Goal: Task Accomplishment & Management: Manage account settings

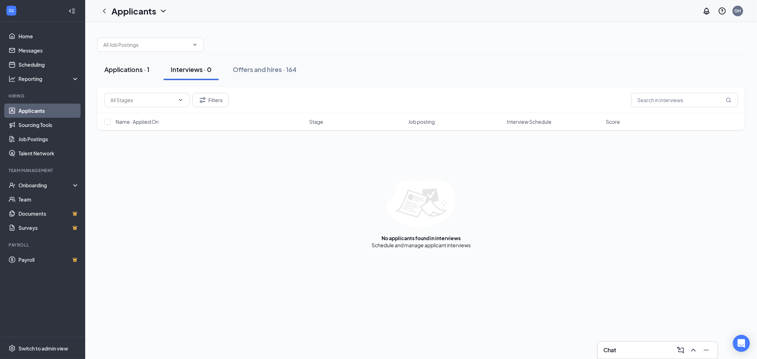
click at [154, 73] on button "Applications · 1" at bounding box center [126, 69] width 59 height 21
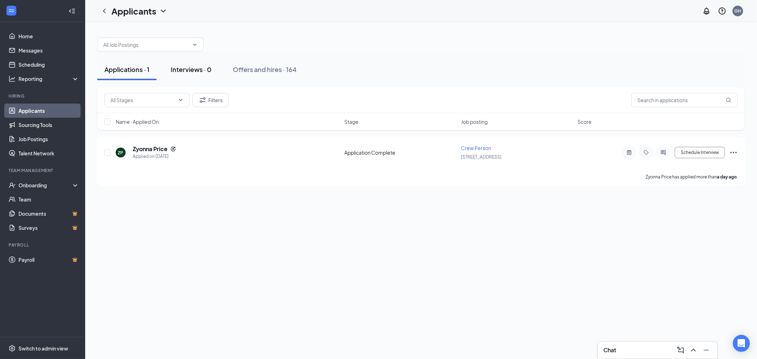
click at [194, 70] on div "Interviews · 0" at bounding box center [191, 69] width 41 height 9
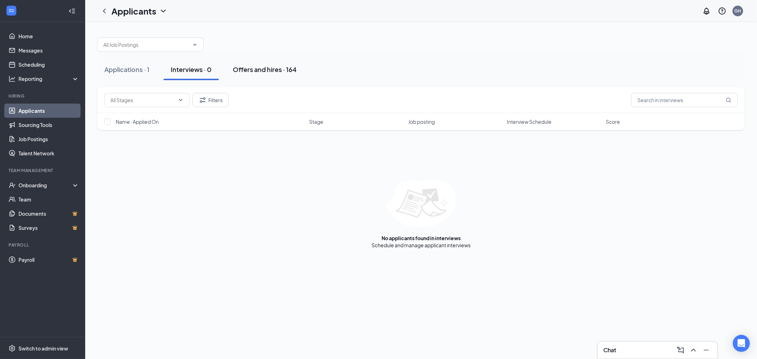
click at [289, 68] on div "Offers and hires · 164" at bounding box center [265, 69] width 64 height 9
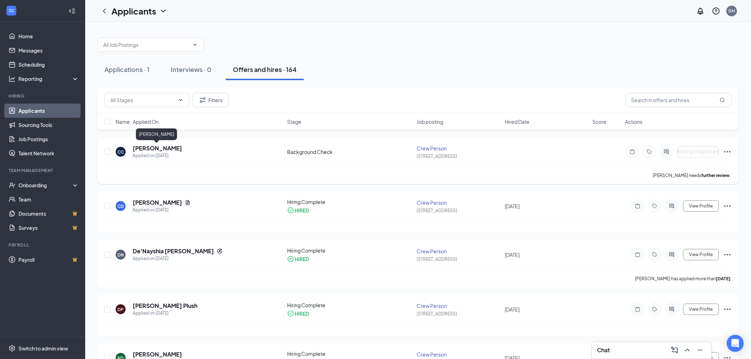
click at [162, 149] on h5 "[PERSON_NAME]" at bounding box center [157, 148] width 49 height 8
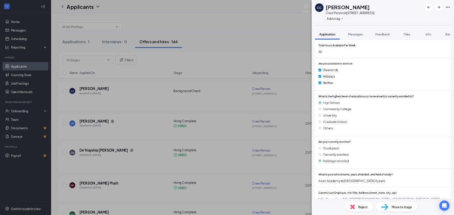
scroll to position [611, 0]
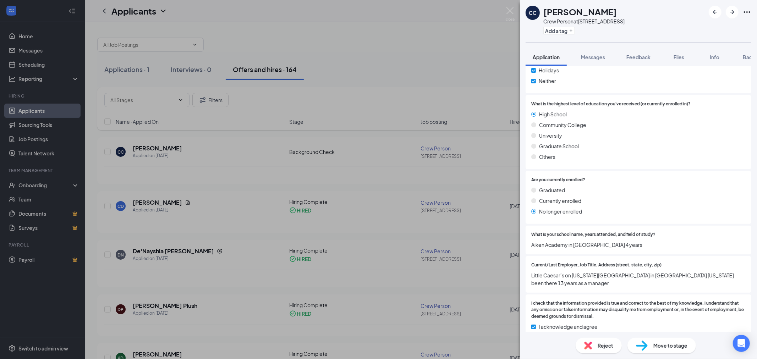
click at [488, 92] on div "CC [PERSON_NAME] Crew Person at [STREET_ADDRESS] Add a tag Application Messages…" at bounding box center [378, 179] width 757 height 359
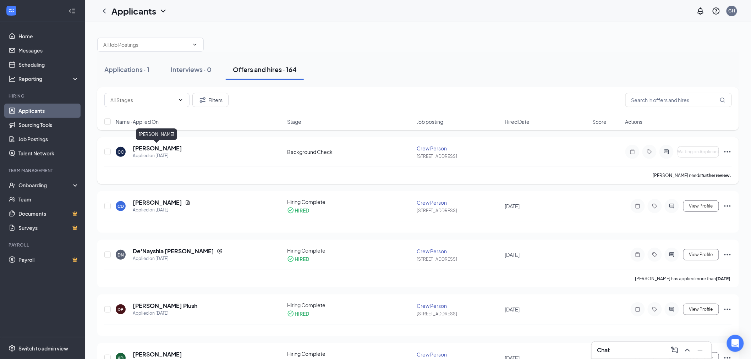
click at [146, 149] on h5 "[PERSON_NAME]" at bounding box center [157, 148] width 49 height 8
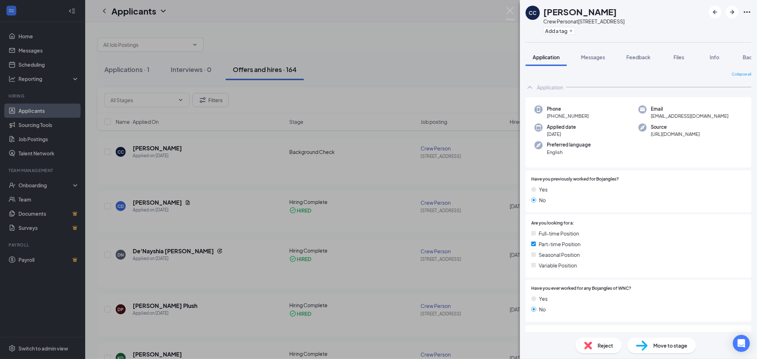
click at [226, 170] on div "CC [PERSON_NAME] Crew Person at [STREET_ADDRESS] Add a tag Application Messages…" at bounding box center [378, 179] width 757 height 359
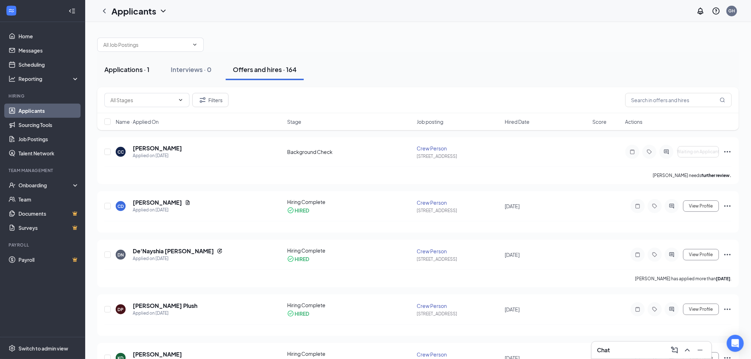
click at [114, 76] on button "Applications · 1" at bounding box center [126, 69] width 59 height 21
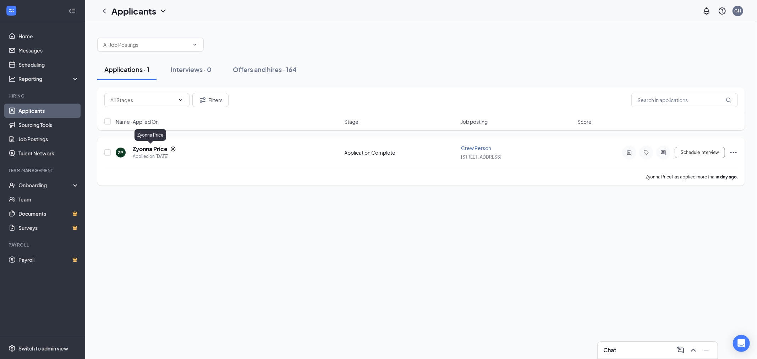
click at [156, 148] on h5 "Zyonna Price" at bounding box center [150, 149] width 35 height 8
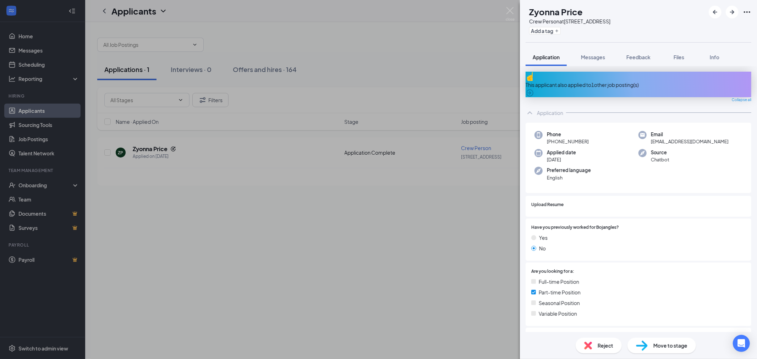
click at [576, 81] on div "This applicant also applied to 1 other job posting(s)" at bounding box center [638, 85] width 226 height 8
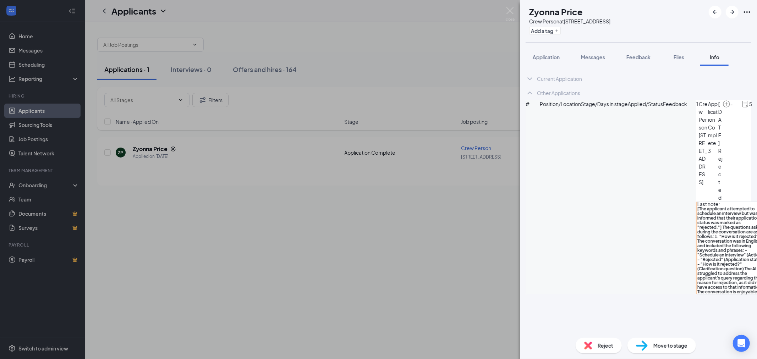
click at [697, 206] on span "[The applicant attempted to schedule an interview but was informed that their a…" at bounding box center [730, 250] width 67 height 88
drag, startPoint x: 618, startPoint y: 155, endPoint x: 582, endPoint y: 209, distance: 64.2
click at [582, 209] on div "Current Application Phone [PHONE_NUMBER] Email [EMAIL_ADDRESS][DOMAIN_NAME] App…" at bounding box center [638, 199] width 237 height 266
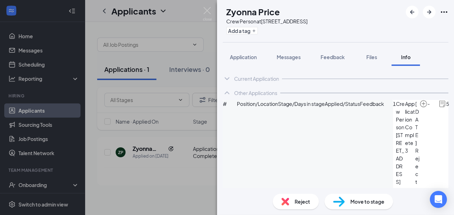
drag, startPoint x: 639, startPoint y: 11, endPoint x: 368, endPoint y: 9, distance: 271.0
click at [368, 9] on div "ZP Zyonna Price Crew Person at [STREET_ADDRESS] Add a tag" at bounding box center [335, 21] width 237 height 42
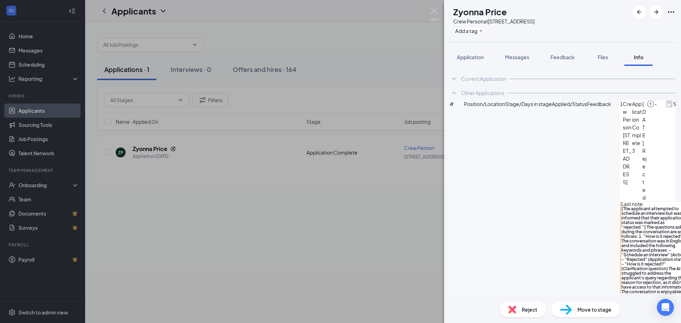
drag, startPoint x: 431, startPoint y: 6, endPoint x: 277, endPoint y: 209, distance: 255.4
click at [277, 209] on div "ZP Zyonna Price Crew Person at [STREET_ADDRESS] Add a tag Application Messages …" at bounding box center [340, 161] width 681 height 323
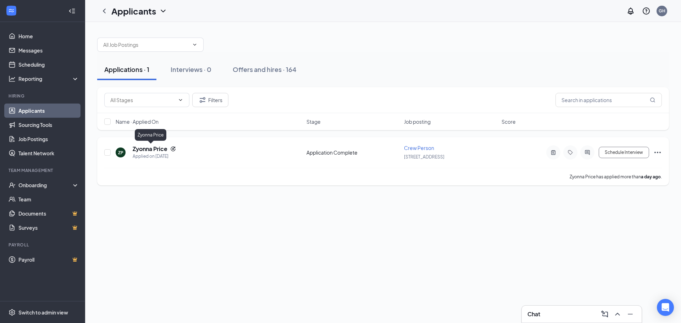
click at [145, 147] on h5 "Zyonna Price" at bounding box center [150, 149] width 35 height 8
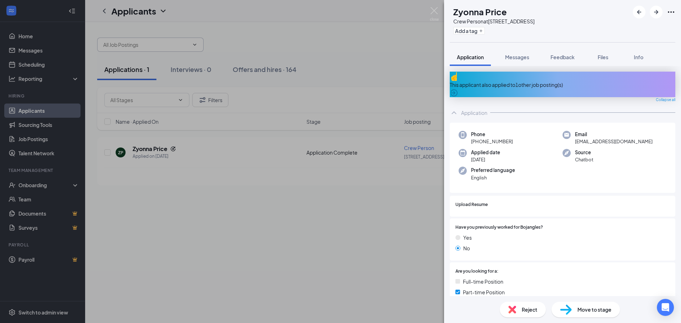
drag, startPoint x: 248, startPoint y: 65, endPoint x: 201, endPoint y: 50, distance: 48.4
click at [247, 65] on div "ZP Zyonna Price Crew Person at [STREET_ADDRESS] Add a tag Application Messages …" at bounding box center [340, 161] width 681 height 323
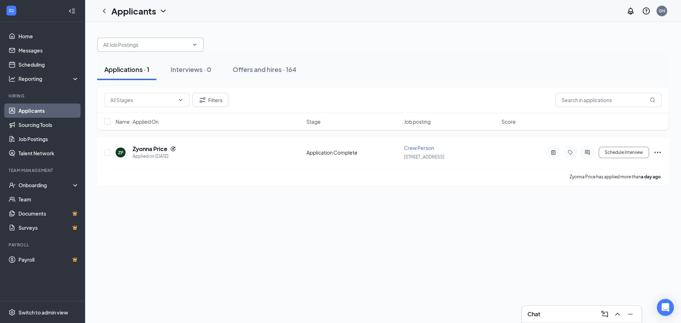
click at [194, 40] on span at bounding box center [150, 45] width 106 height 14
click at [194, 43] on icon "ChevronDown" at bounding box center [195, 45] width 6 height 6
click at [196, 40] on span at bounding box center [150, 45] width 106 height 14
click at [180, 45] on input "text" at bounding box center [146, 45] width 86 height 8
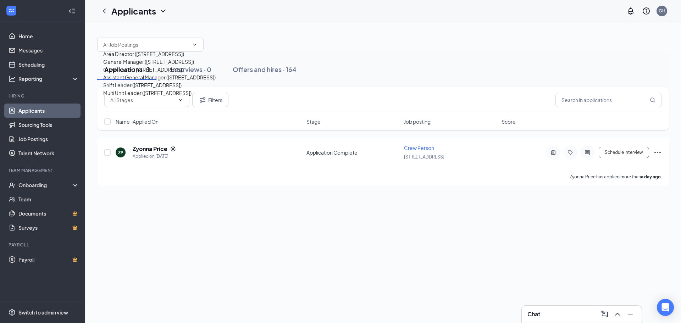
click at [331, 17] on div "Applicants GH" at bounding box center [383, 11] width 596 height 22
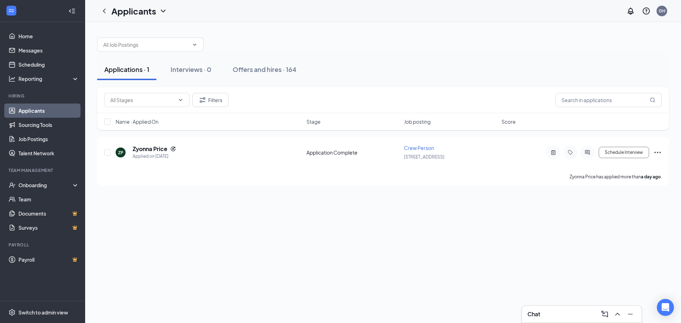
click at [106, 8] on icon "ChevronLeft" at bounding box center [104, 11] width 9 height 9
click at [136, 48] on input "text" at bounding box center [146, 45] width 86 height 8
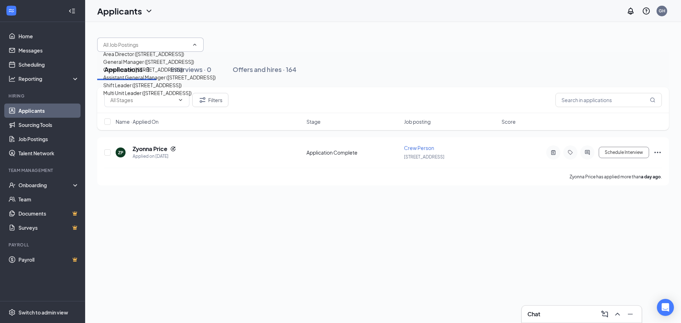
click at [134, 45] on input "text" at bounding box center [146, 45] width 86 height 8
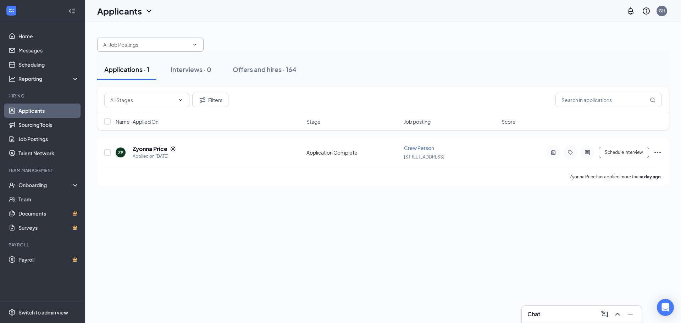
click at [144, 17] on div "Applicants" at bounding box center [125, 11] width 56 height 12
click at [146, 14] on icon "ChevronDown" at bounding box center [149, 11] width 9 height 9
click at [167, 104] on span at bounding box center [146, 100] width 85 height 14
click at [178, 101] on icon "ChevronDown" at bounding box center [181, 100] width 6 height 6
click at [181, 96] on span at bounding box center [146, 100] width 85 height 14
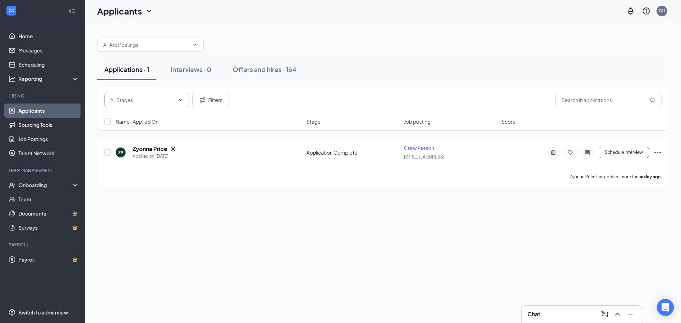
click at [138, 94] on span at bounding box center [146, 100] width 85 height 14
click at [201, 99] on icon "Filter" at bounding box center [202, 100] width 9 height 9
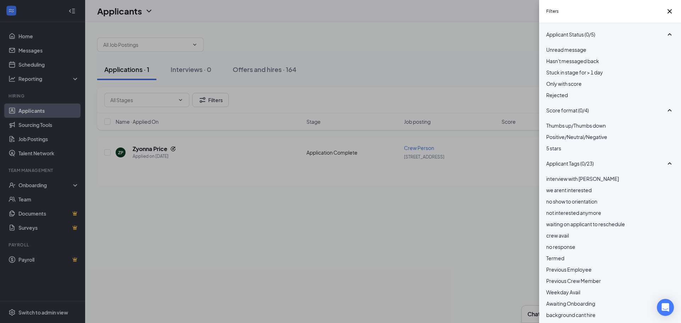
click at [575, 99] on div "Rejected" at bounding box center [610, 95] width 128 height 8
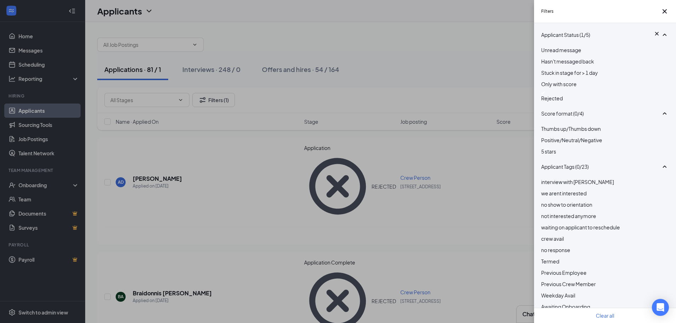
click at [275, 132] on div "Filters Applicant Status (1/5) Unread message Hasn't messaged back Stuck in sta…" at bounding box center [338, 161] width 676 height 323
click at [661, 14] on icon "Cross" at bounding box center [664, 11] width 9 height 9
